Goal: Information Seeking & Learning: Learn about a topic

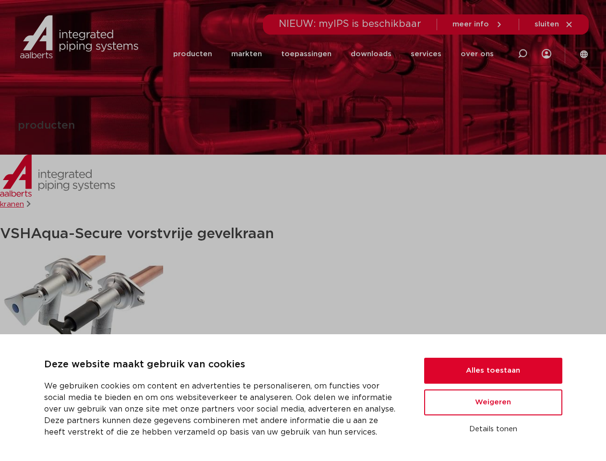
click at [303, 230] on h1 "VSH Aqua-Secure vorstvrije gevelkraan" at bounding box center [303, 234] width 606 height 24
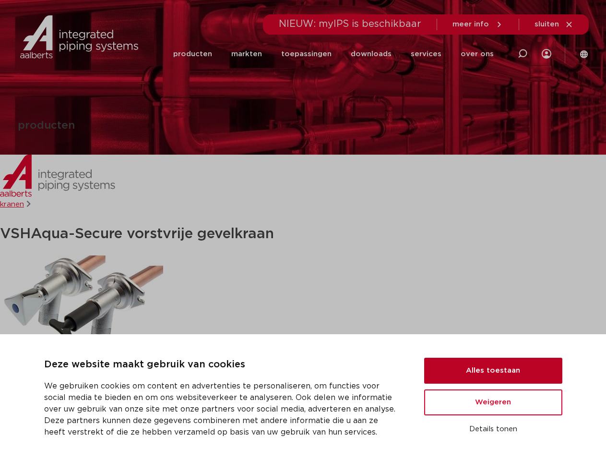
click at [493, 370] on button "Alles toestaan" at bounding box center [493, 370] width 138 height 26
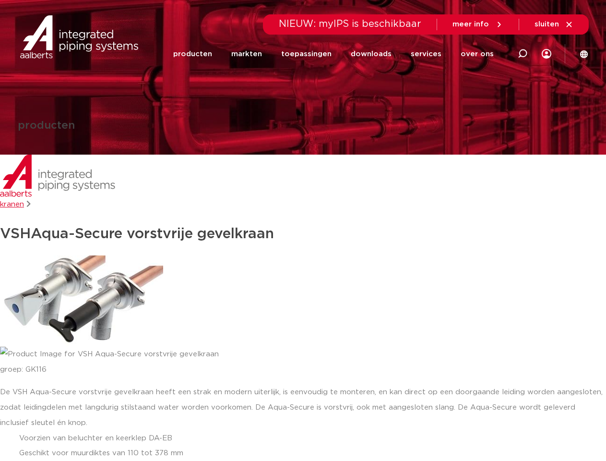
click at [493, 402] on div "De VSH Aqua-Secure vorstvrije gevelkraan heeft een strak en modern uiterlijk, i…" at bounding box center [303, 430] width 606 height 92
click at [493, 429] on div "De VSH Aqua-Secure vorstvrije gevelkraan heeft een strak en modern uiterlijk, i…" at bounding box center [303, 430] width 606 height 92
click at [338, 54] on li "toepassingen" at bounding box center [307, 54] width 70 height 37
click at [522, 54] on icon at bounding box center [523, 54] width 12 height 12
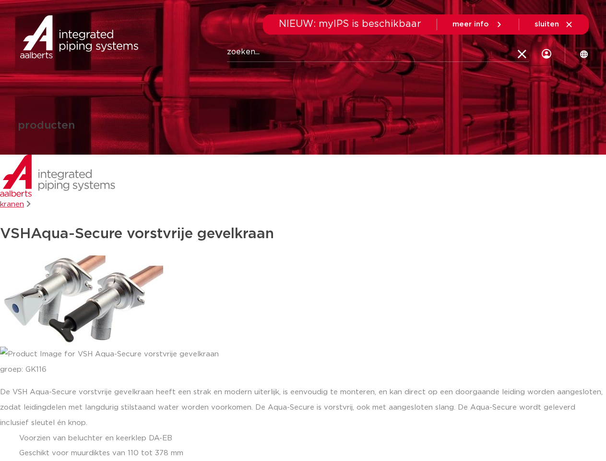
click at [554, 24] on span "sluiten" at bounding box center [546, 24] width 24 height 7
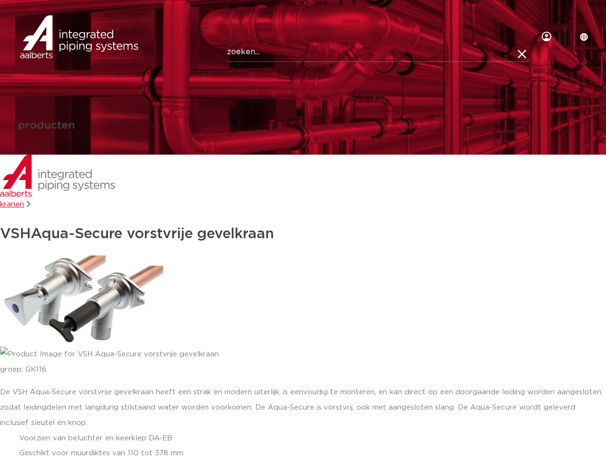
click at [82, 300] on img at bounding box center [81, 300] width 163 height 91
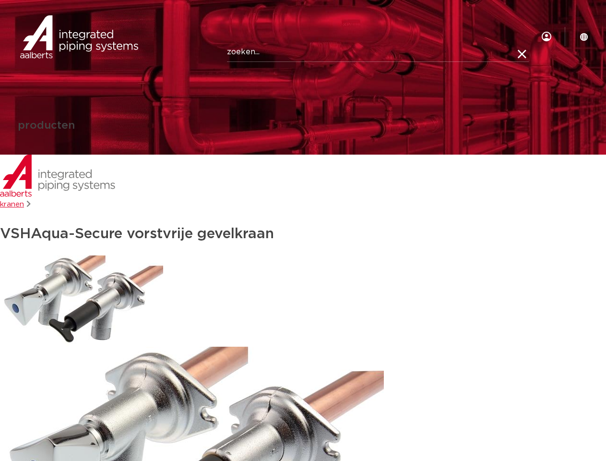
click at [82, 301] on img at bounding box center [81, 300] width 163 height 91
